Goal: Navigation & Orientation: Find specific page/section

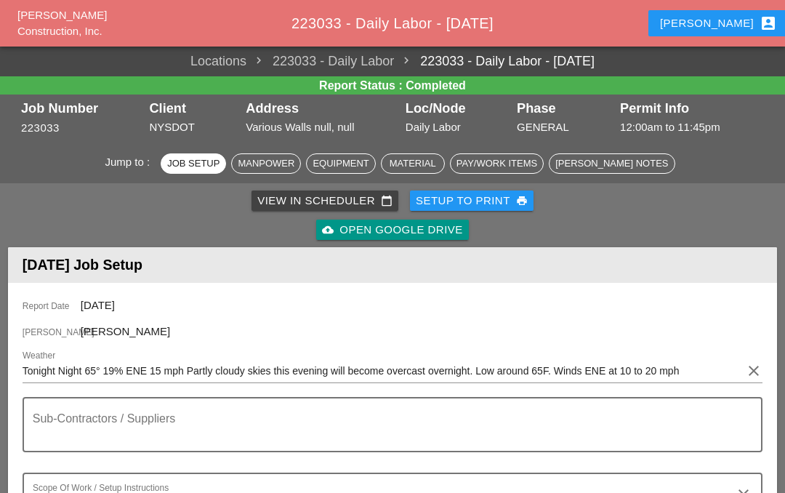
click at [709, 26] on div "Luca account_box" at bounding box center [718, 23] width 117 height 17
click at [709, 17] on div "Luca account_box" at bounding box center [718, 23] width 117 height 17
click at [712, 31] on div "Luca account_box" at bounding box center [718, 23] width 117 height 17
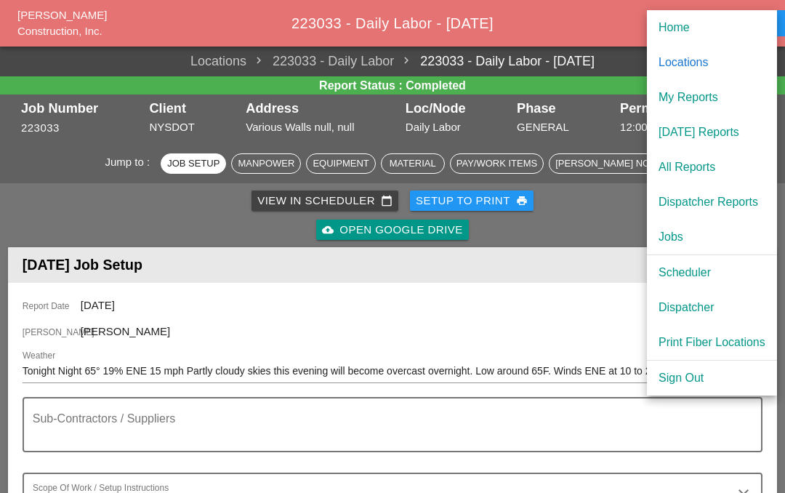
click at [682, 275] on div "Scheduler" at bounding box center [711, 272] width 107 height 17
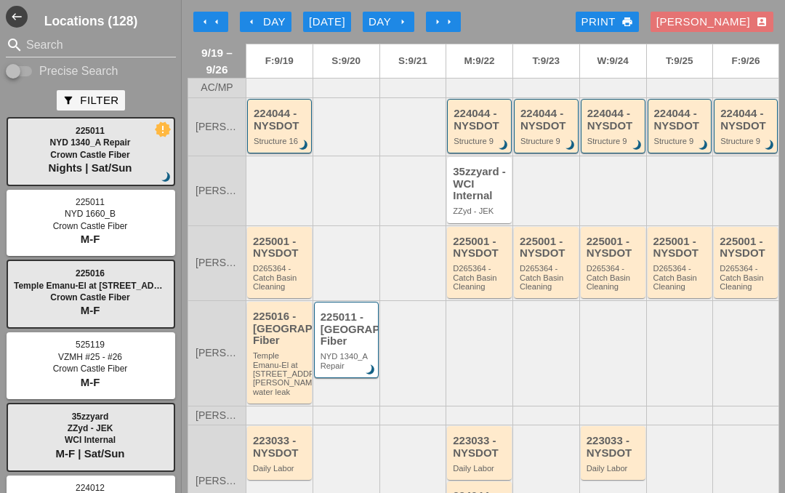
click at [273, 132] on div "224044 - NYSDOT Structure 16 brightness_3" at bounding box center [281, 127] width 54 height 38
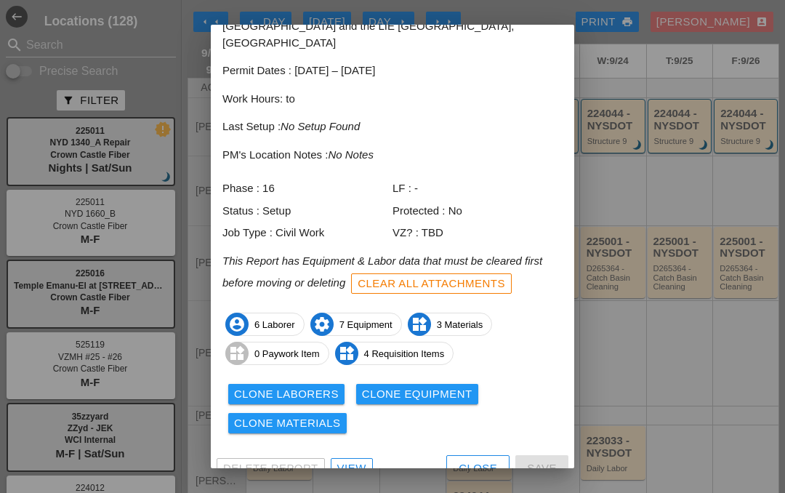
scroll to position [77, 0]
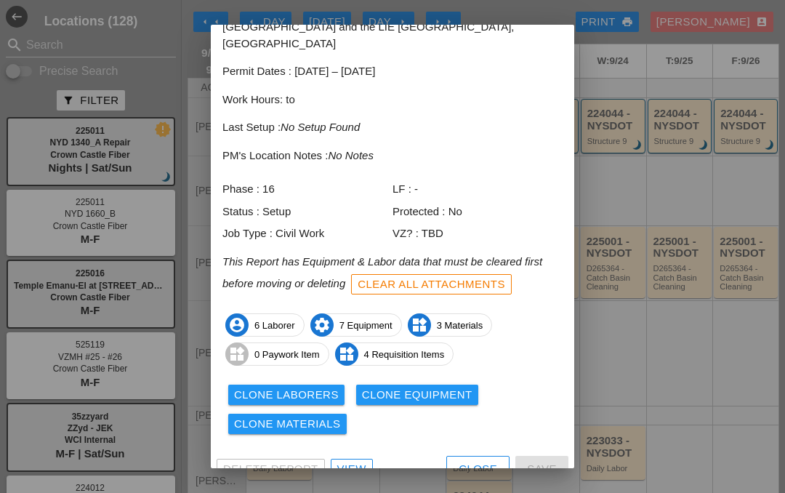
click at [340, 459] on link "View" at bounding box center [352, 469] width 42 height 20
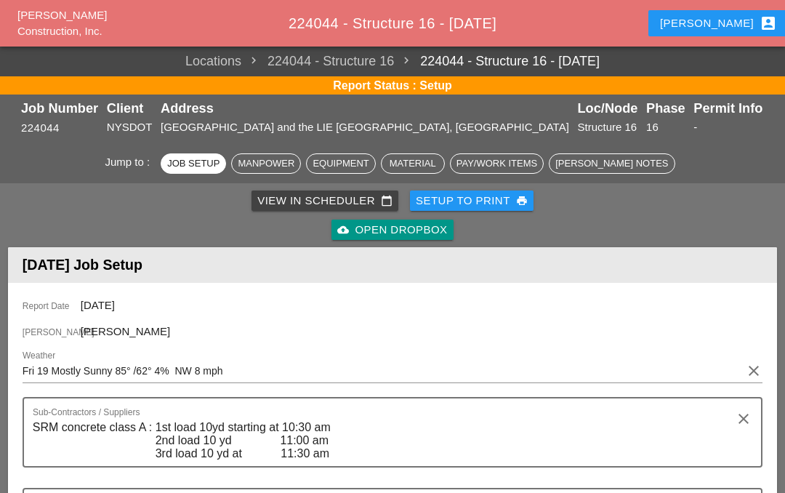
click at [269, 208] on link "View in Scheduler calendar_today" at bounding box center [324, 200] width 147 height 20
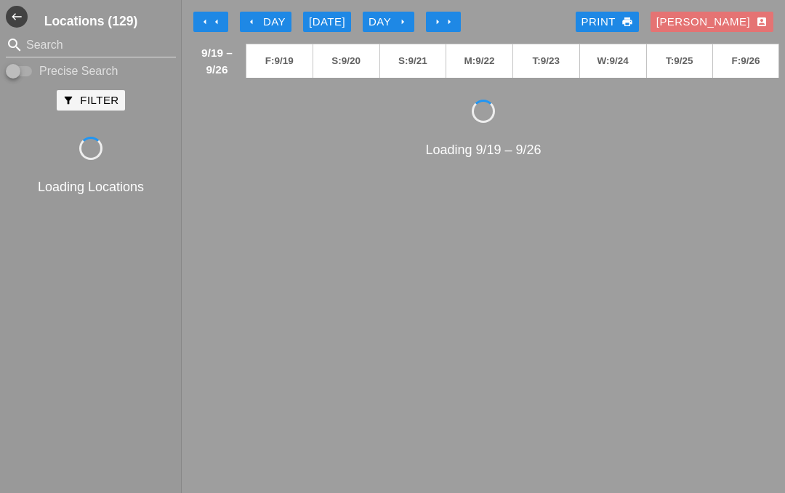
click at [274, 195] on div "Loading 9/19 – 9/26" at bounding box center [484, 280] width 592 height 360
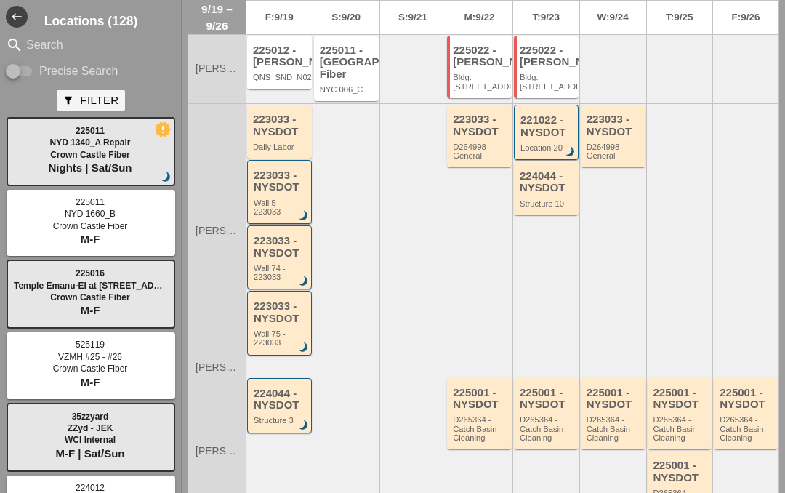
scroll to position [497, 0]
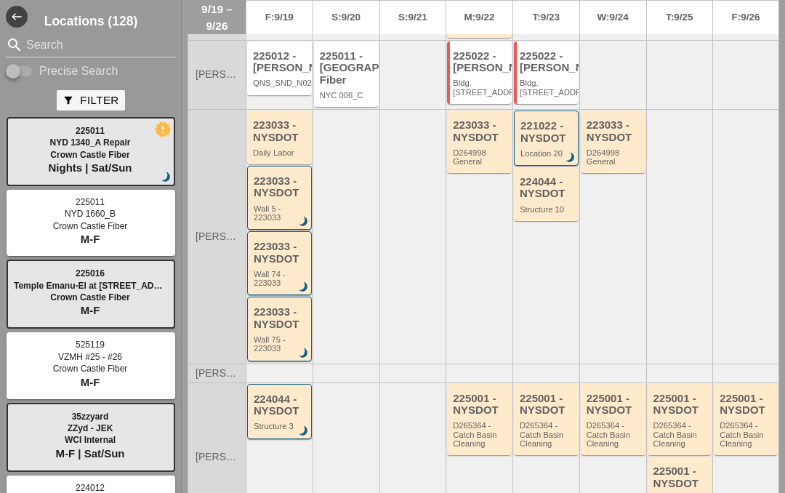
click at [273, 143] on div "223033 - NYSDOT" at bounding box center [280, 131] width 55 height 24
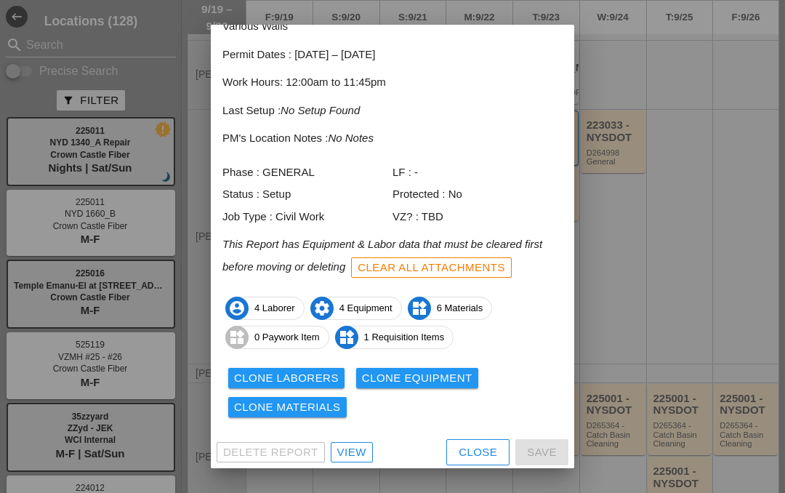
scroll to position [77, 0]
click at [349, 443] on link "View" at bounding box center [352, 453] width 42 height 20
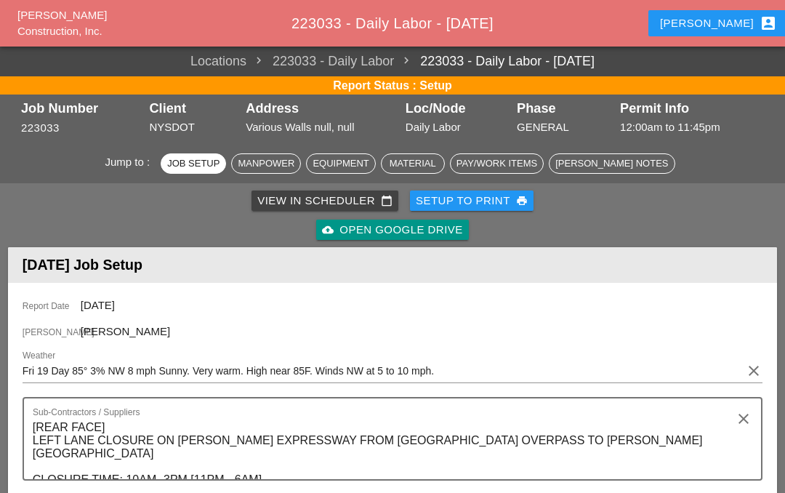
click at [271, 197] on div "View in Scheduler calendar_today" at bounding box center [324, 201] width 135 height 17
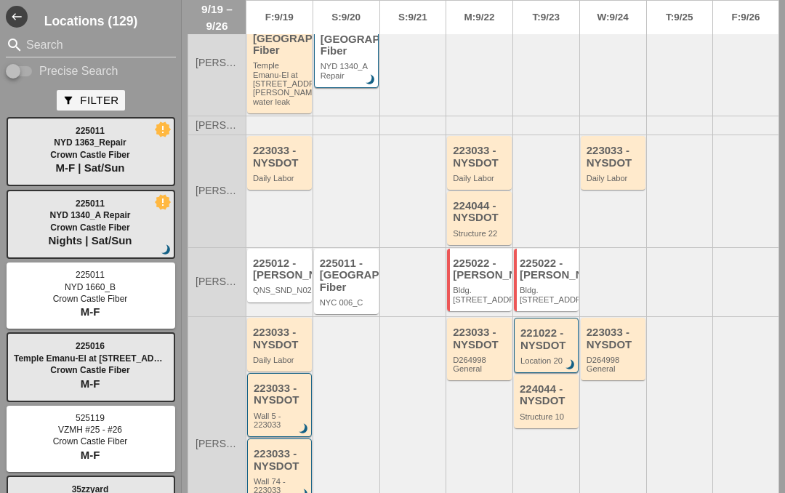
scroll to position [302, 0]
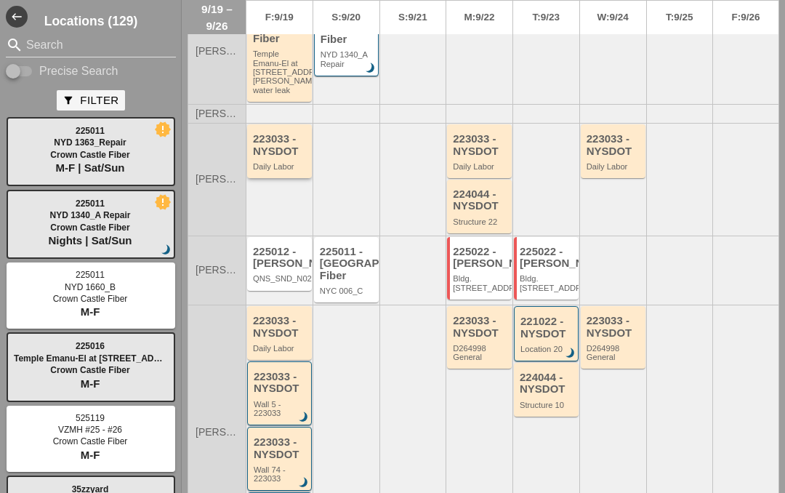
click at [269, 155] on div "223033 - NYSDOT" at bounding box center [280, 145] width 55 height 24
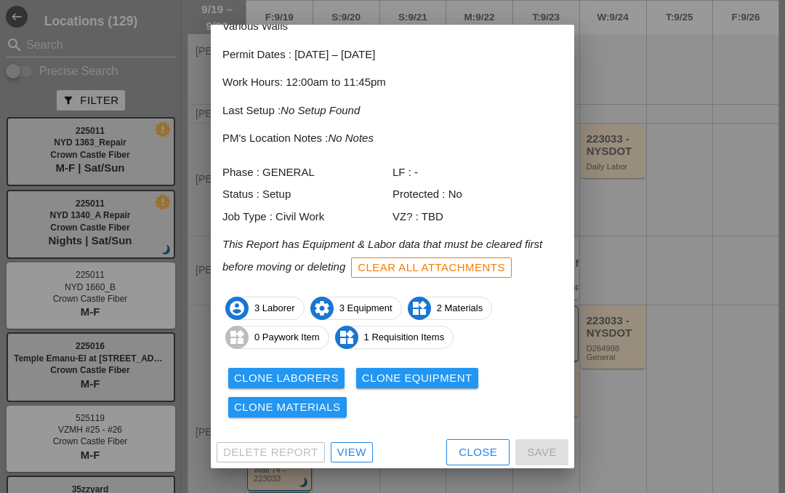
scroll to position [77, 0]
click at [348, 445] on div "View" at bounding box center [351, 453] width 29 height 17
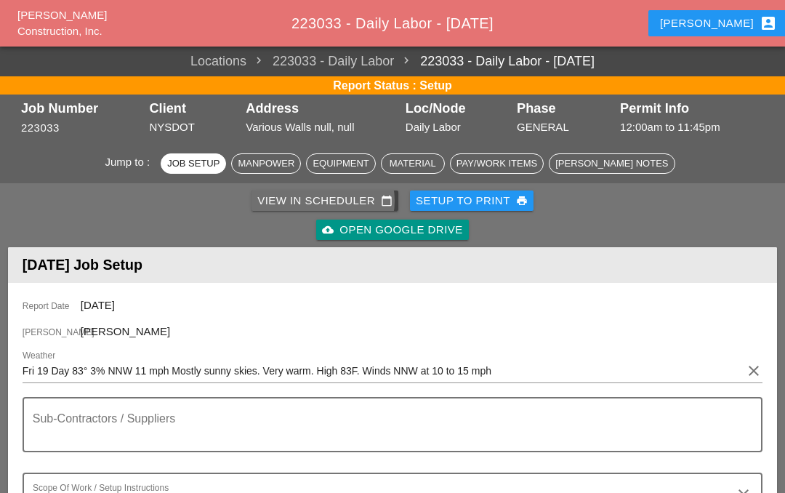
click at [280, 198] on div "View in Scheduler calendar_today" at bounding box center [324, 201] width 135 height 17
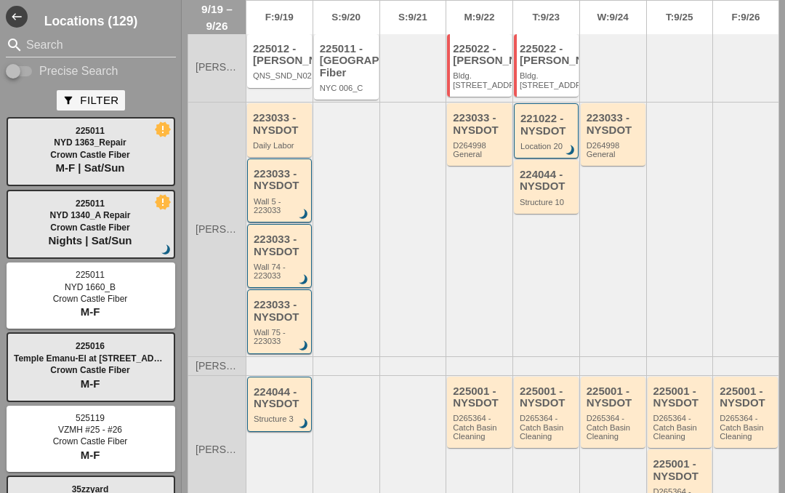
scroll to position [549, 0]
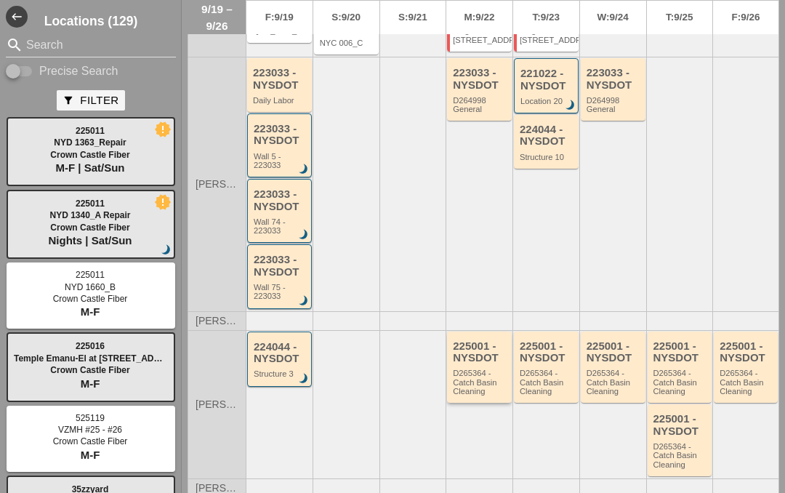
click at [476, 383] on div "D265364 - Catch Basin Cleaning" at bounding box center [480, 381] width 55 height 27
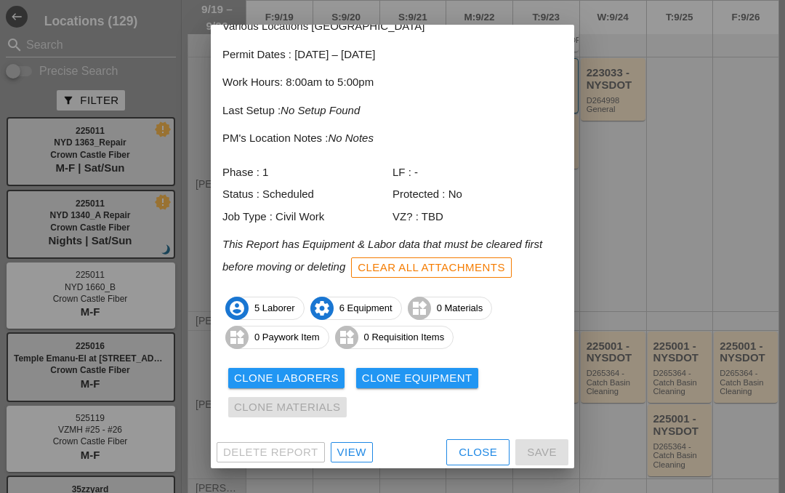
scroll to position [92, 0]
click at [339, 445] on div "View" at bounding box center [351, 453] width 29 height 17
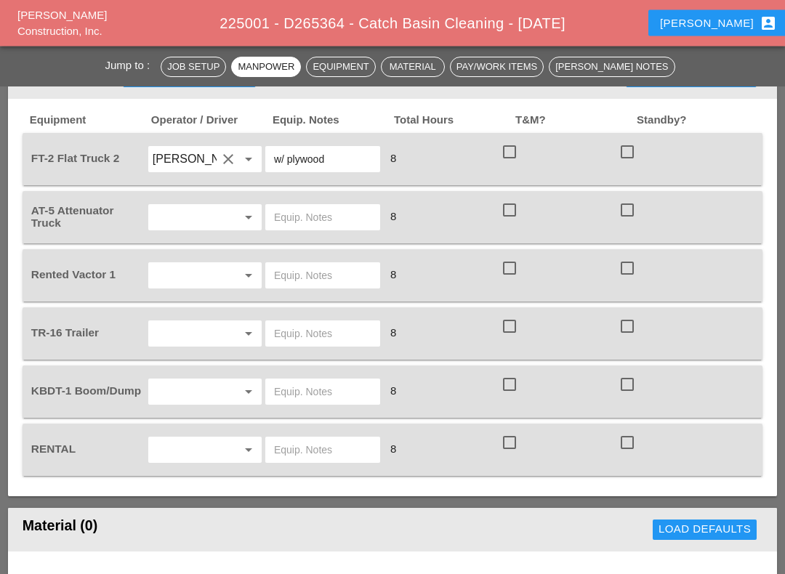
scroll to position [1056, 0]
